Goal: Information Seeking & Learning: Learn about a topic

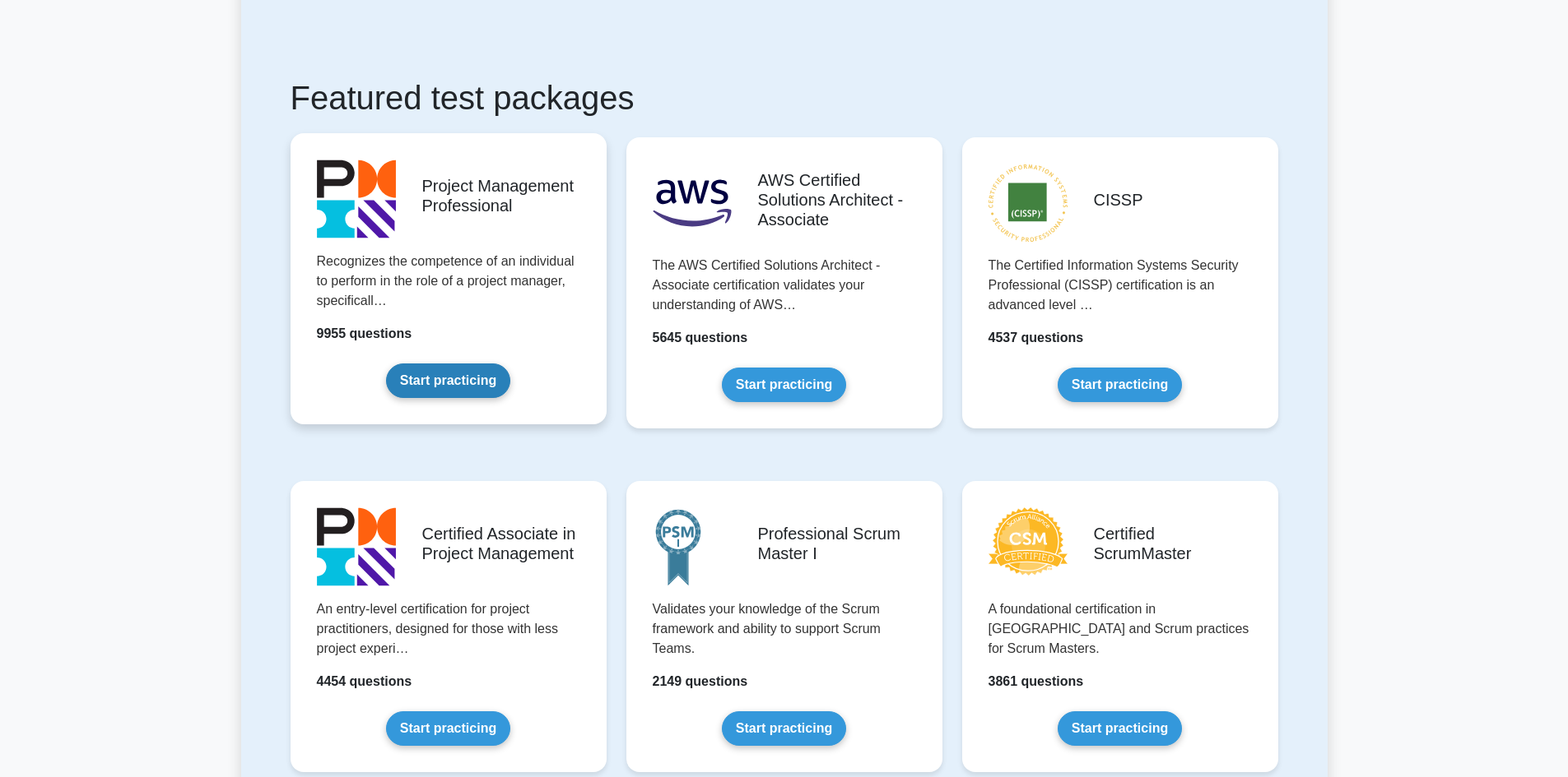
scroll to position [247, 0]
click at [498, 363] on link "Start practicing" at bounding box center [448, 380] width 124 height 35
click at [452, 376] on link "Start practicing" at bounding box center [448, 380] width 124 height 35
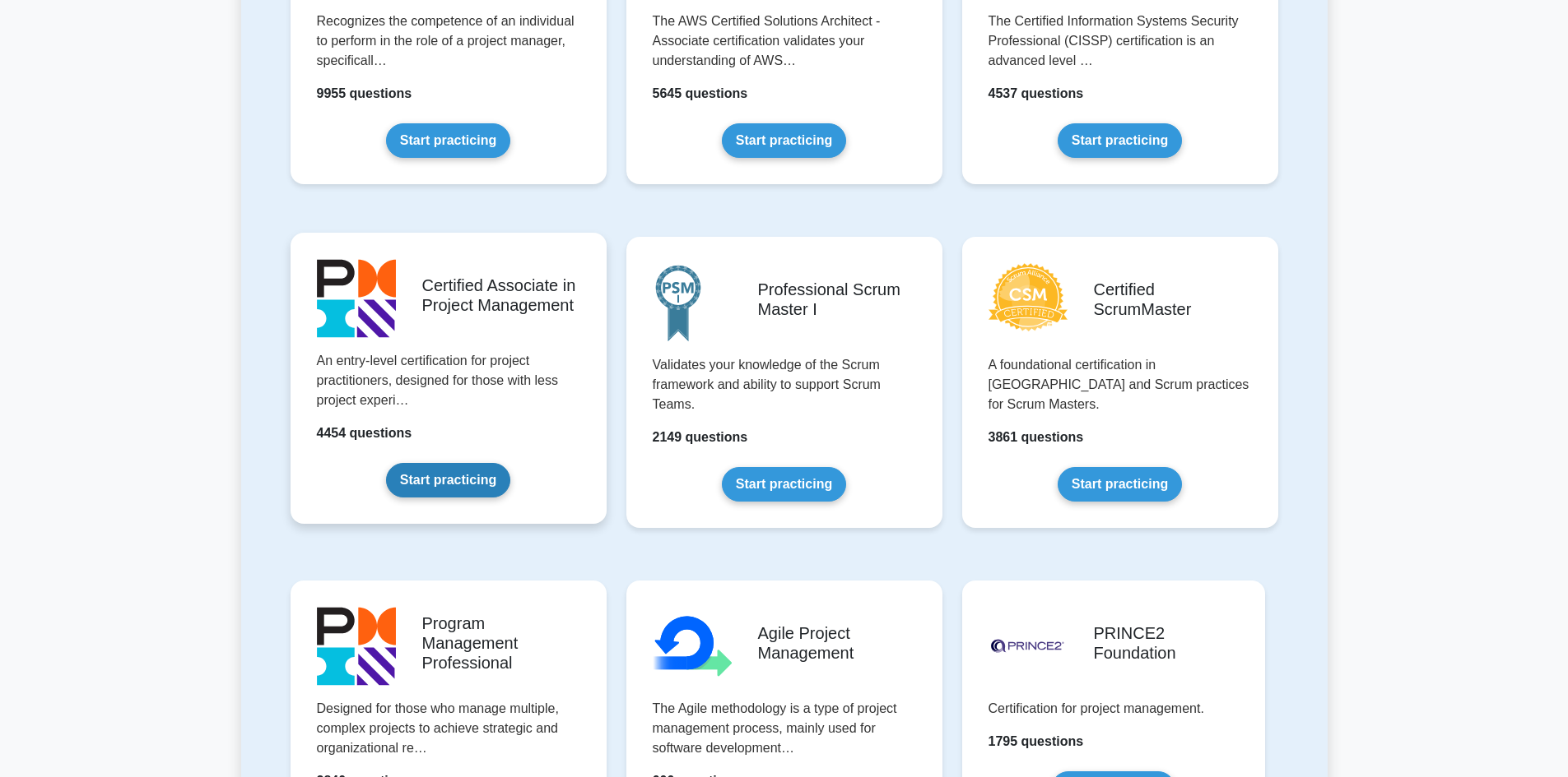
scroll to position [411, 0]
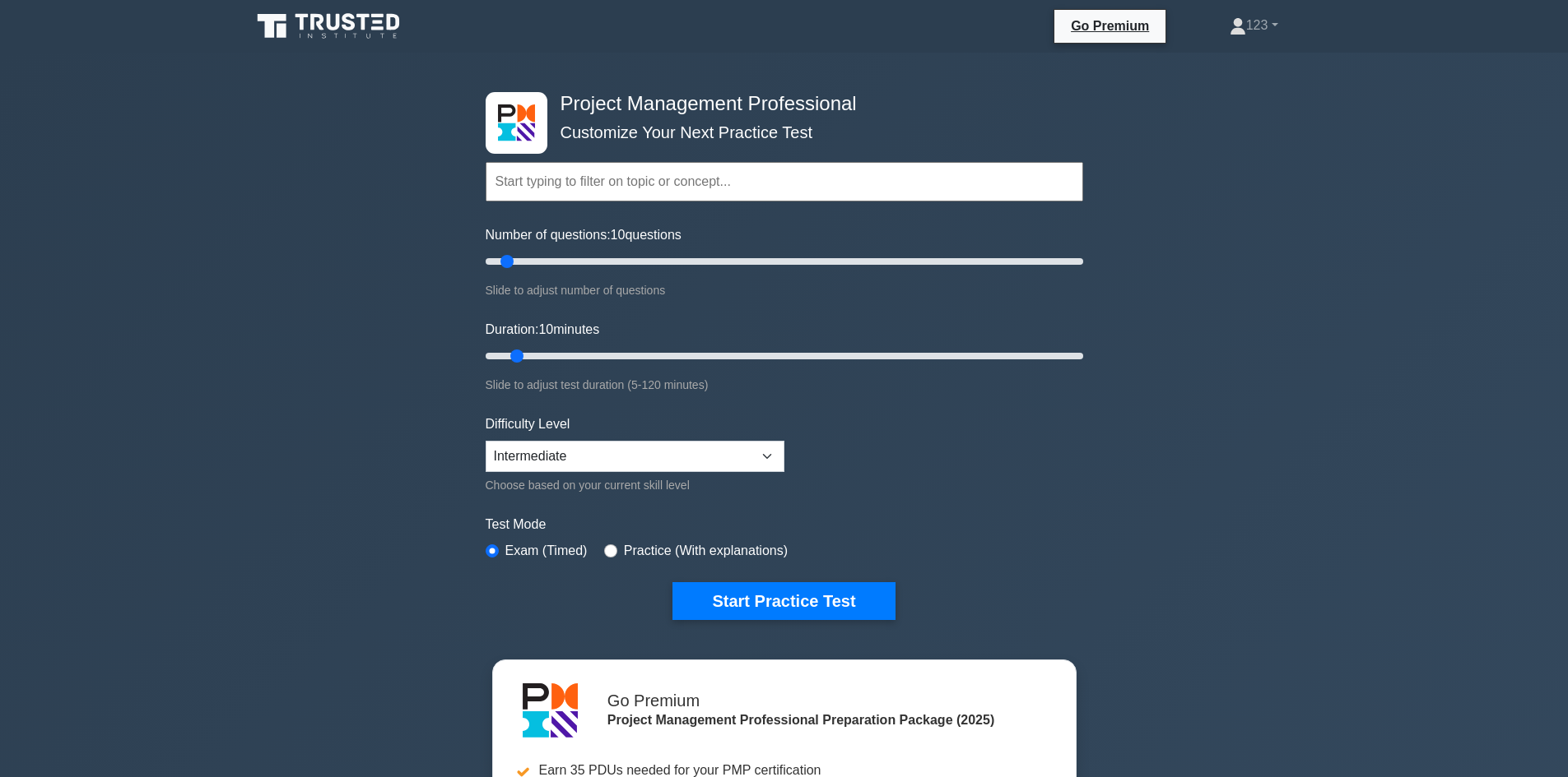
click at [359, 241] on div "Project Management Professional Customize Your Next Practice Test Topics Scope …" at bounding box center [784, 570] width 1568 height 1035
click at [331, 417] on div "Project Management Professional Customize Your Next Practice Test Topics Scope …" at bounding box center [784, 570] width 1568 height 1035
